Goal: Task Accomplishment & Management: Manage account settings

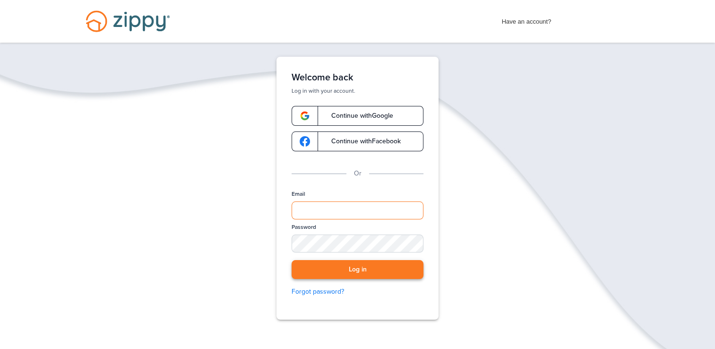
type input "**********"
click at [410, 269] on button "Log in" at bounding box center [357, 269] width 132 height 19
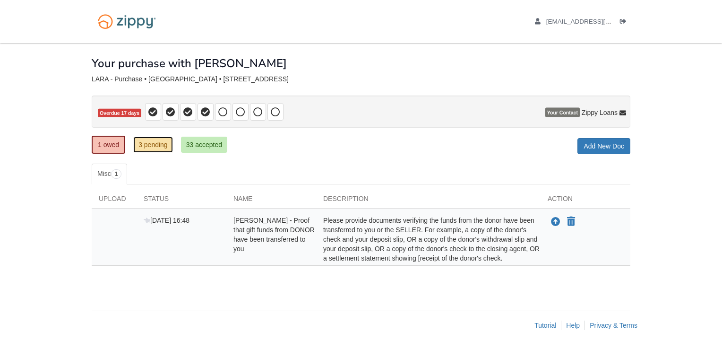
click at [148, 141] on link "3 pending" at bounding box center [153, 144] width 40 height 16
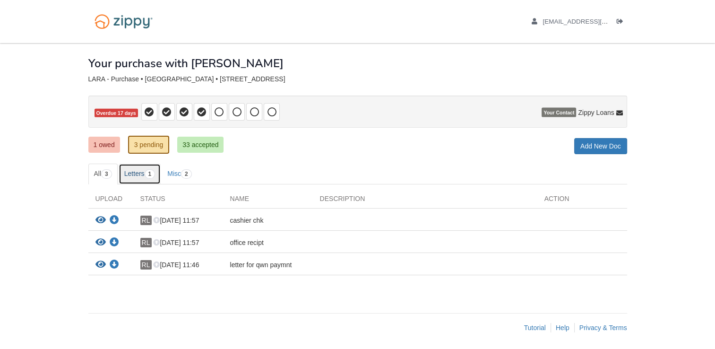
click at [136, 171] on link "Letters 1" at bounding box center [140, 173] width 43 height 21
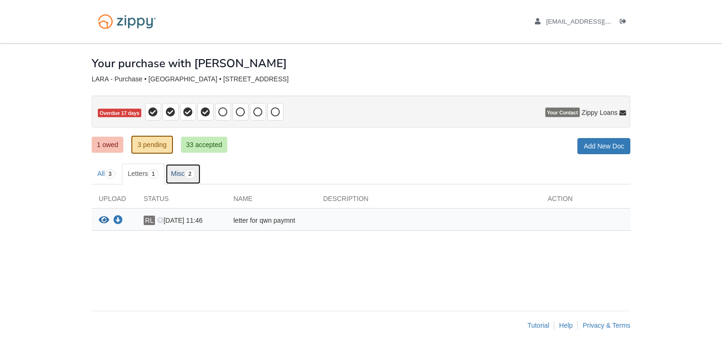
click at [180, 173] on link "Misc 2" at bounding box center [182, 173] width 35 height 21
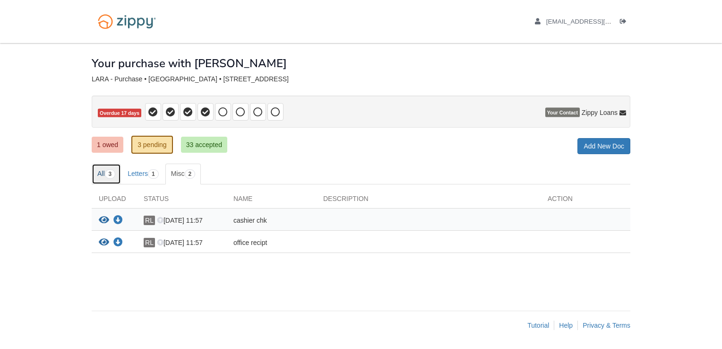
click at [105, 174] on link "All 3" at bounding box center [106, 173] width 29 height 21
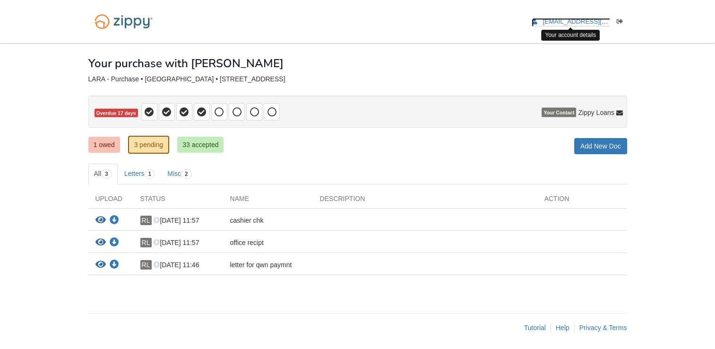
click at [587, 18] on span "[EMAIL_ADDRESS][DOMAIN_NAME]" at bounding box center [596, 21] width 108 height 7
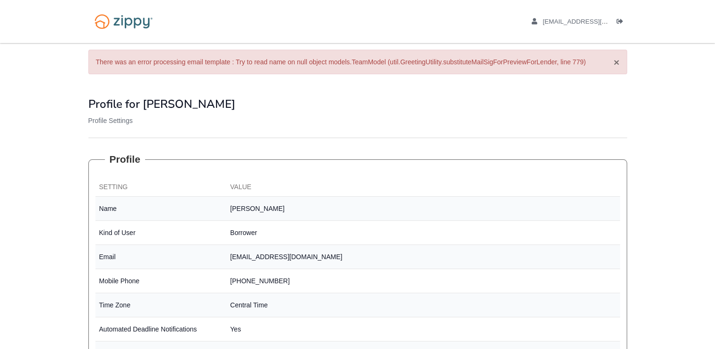
click at [614, 61] on button "×" at bounding box center [616, 62] width 6 height 10
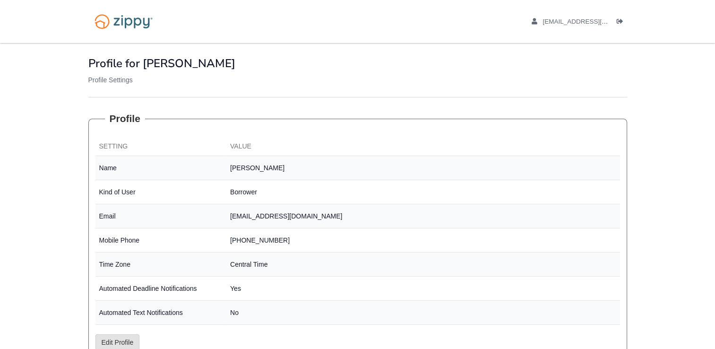
click at [614, 61] on h1 "Profile for [PERSON_NAME]" at bounding box center [357, 63] width 538 height 12
click at [618, 23] on icon "Log out" at bounding box center [619, 21] width 7 height 7
